Goal: Task Accomplishment & Management: Use online tool/utility

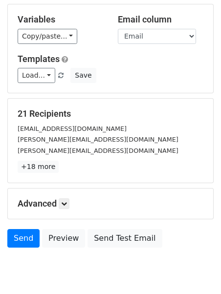
scroll to position [88, 0]
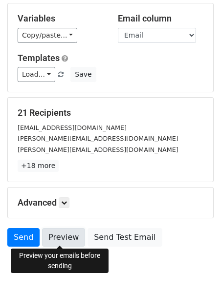
click at [66, 236] on link "Preview" at bounding box center [63, 237] width 43 height 19
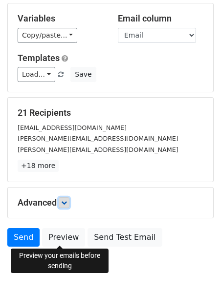
click at [65, 203] on icon at bounding box center [64, 203] width 6 height 6
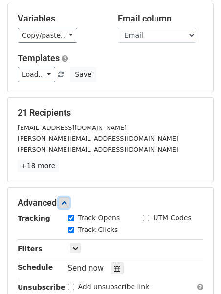
scroll to position [0, 0]
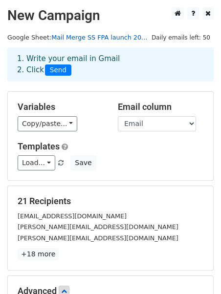
click at [113, 35] on link "Mail Merge SS FPA launch 20..." at bounding box center [99, 37] width 96 height 7
click at [148, 168] on div "Load... No templates saved Save" at bounding box center [110, 162] width 200 height 15
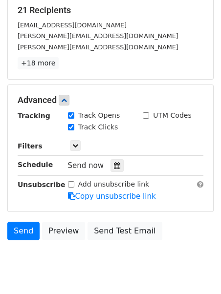
scroll to position [218, 0]
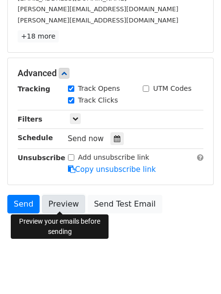
click at [55, 203] on link "Preview" at bounding box center [63, 204] width 43 height 19
click at [146, 264] on html "New Campaign Daily emails left: 50 Google Sheet: Mail Merge SS FPA launch 20...…" at bounding box center [110, 39] width 221 height 514
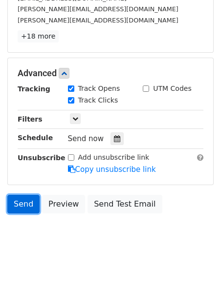
click at [27, 206] on link "Send" at bounding box center [23, 204] width 32 height 19
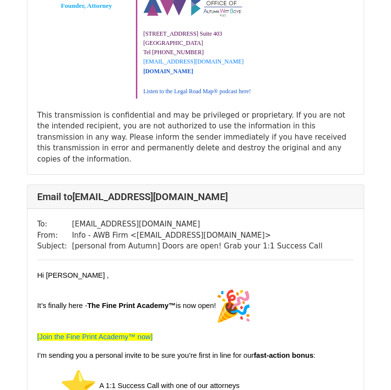
scroll to position [3501, 0]
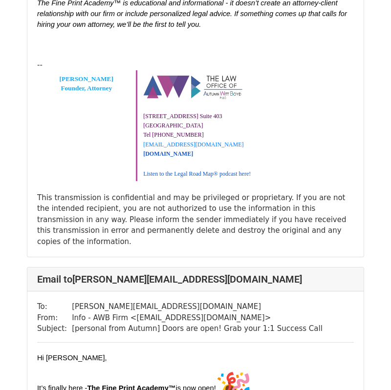
scroll to position [2695, 0]
